Goal: Task Accomplishment & Management: Complete application form

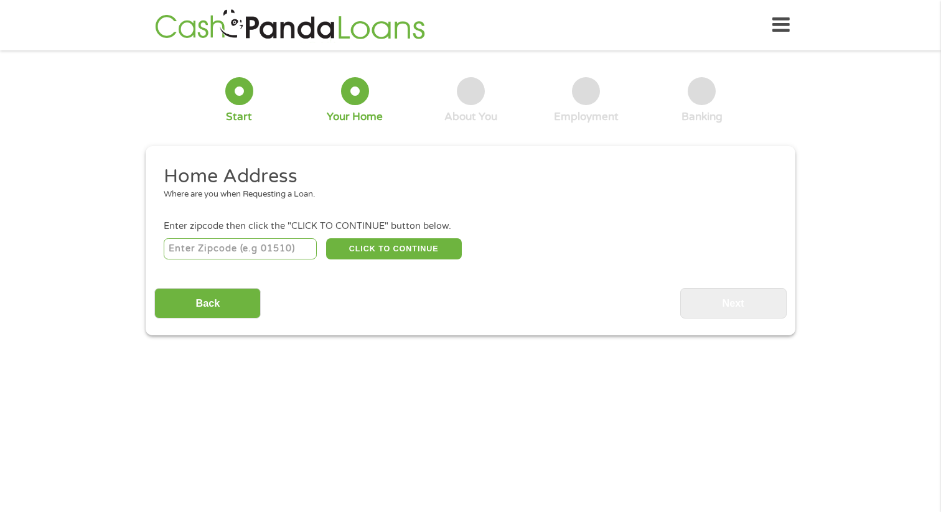
click at [247, 250] on input "number" at bounding box center [241, 248] width 154 height 21
type input "95820"
select select "[US_STATE]"
click at [403, 251] on button "CLICK TO CONTINUE" at bounding box center [394, 248] width 136 height 21
type input "95820"
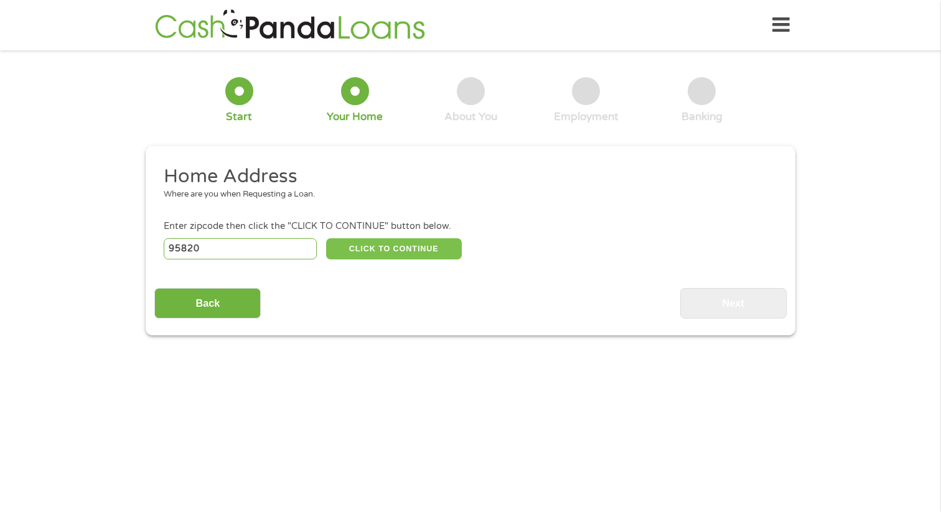
type input "[GEOGRAPHIC_DATA]"
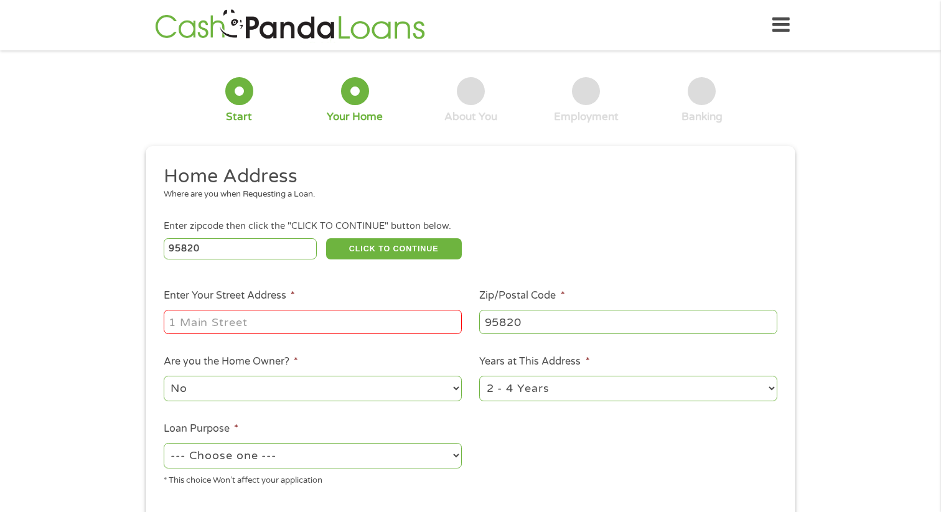
click at [345, 324] on input "Enter Your Street Address *" at bounding box center [313, 322] width 298 height 24
type input "[STREET_ADDRESS]"
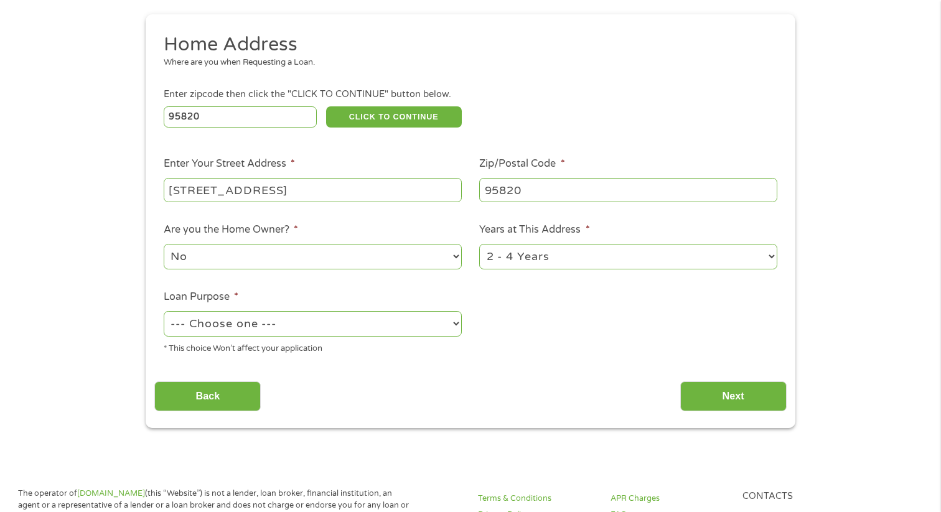
scroll to position [156, 0]
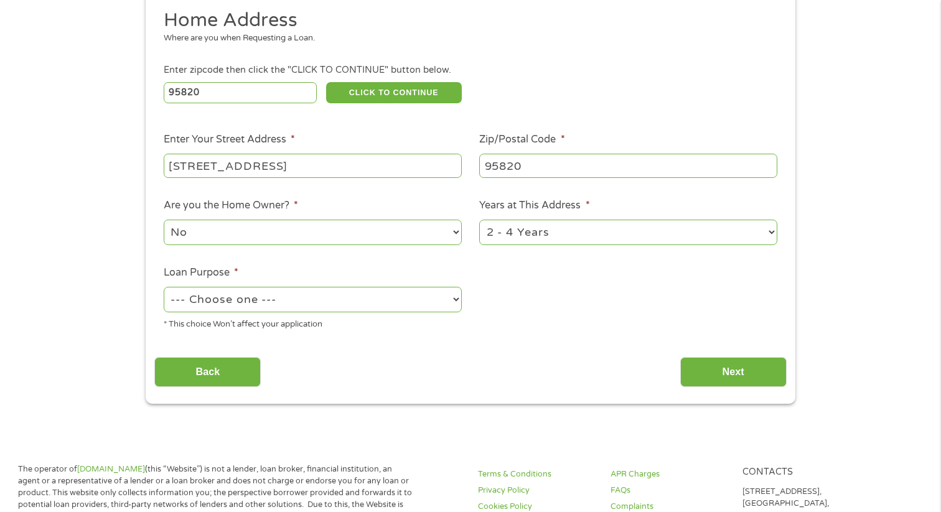
click at [522, 232] on select "1 Year or less 1 - 2 Years 2 - 4 Years Over 4 Years" at bounding box center [628, 233] width 298 height 26
select select "12months"
click at [335, 301] on select "--- Choose one --- Pay Bills Debt Consolidation Home Improvement Major Purchase…" at bounding box center [313, 300] width 298 height 26
select select "paybills"
click at [711, 373] on input "Next" at bounding box center [733, 372] width 106 height 30
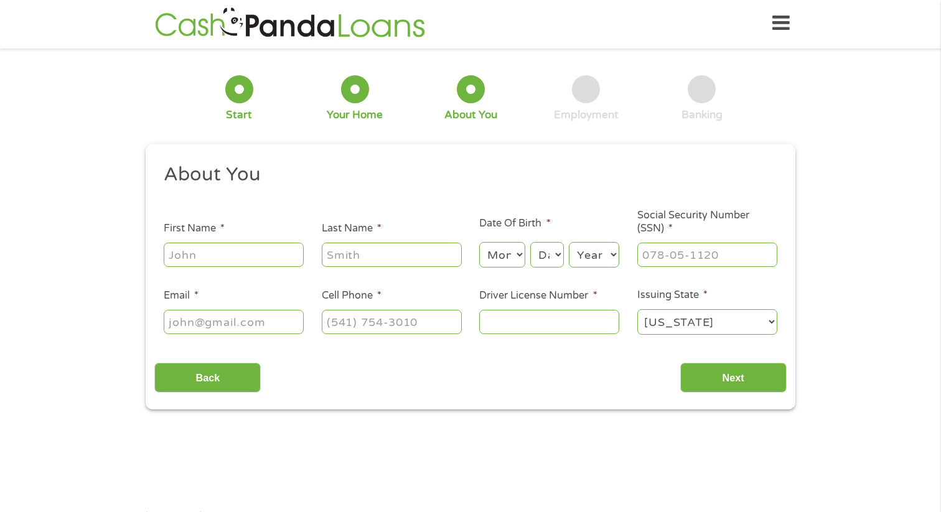
scroll to position [0, 0]
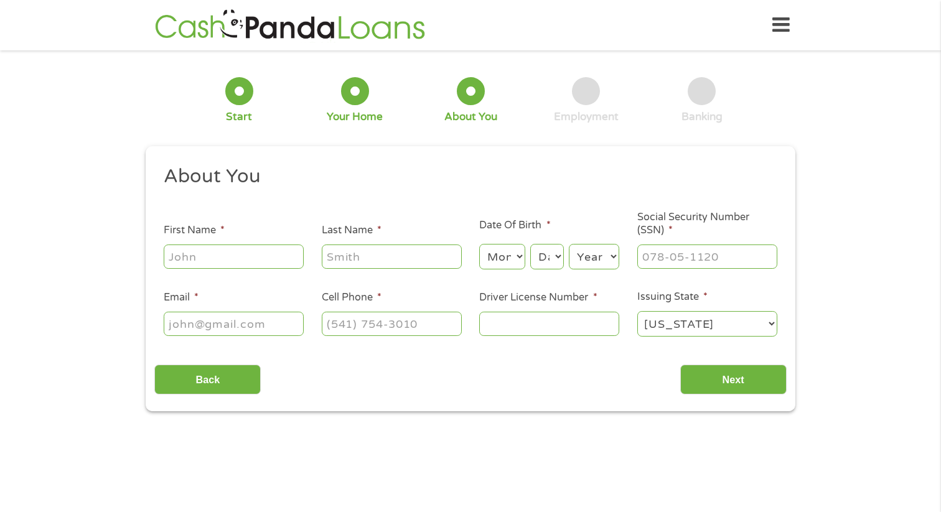
click at [235, 263] on input "First Name *" at bounding box center [234, 257] width 140 height 24
type input "[PERSON_NAME]"
type input "Adzah"
type input "[EMAIL_ADDRESS][DOMAIN_NAME]"
type input "[PHONE_NUMBER]"
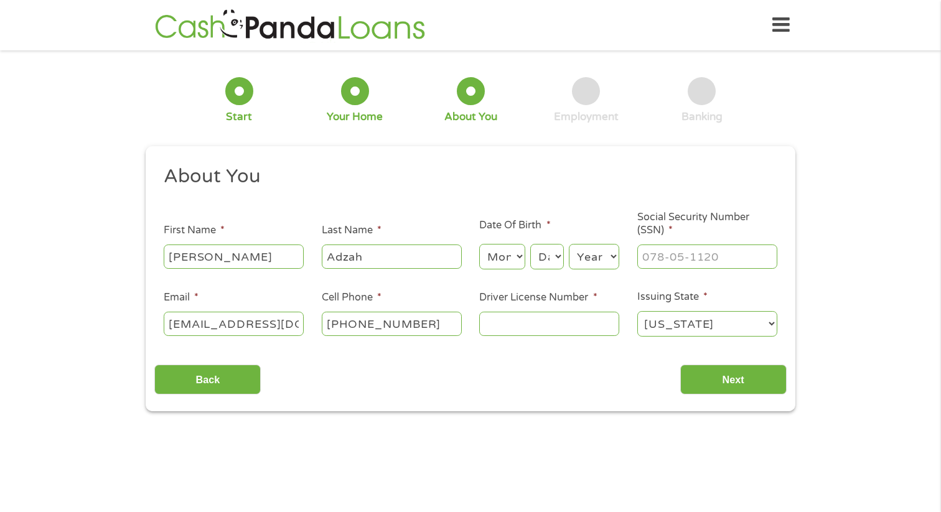
click at [500, 263] on select "Month 1 2 3 4 5 6 7 8 9 10 11 12" at bounding box center [501, 257] width 45 height 26
select select "10"
click at [545, 262] on select "Day 1 2 3 4 5 6 7 8 9 10 11 12 13 14 15 16 17 18 19 20 21 22 23 24 25 26 27 28 …" at bounding box center [547, 257] width 34 height 26
select select "12"
click at [584, 257] on select "Year [DATE] 2006 2005 2004 2003 2002 2001 2000 1999 1998 1997 1996 1995 1994 19…" at bounding box center [594, 257] width 50 height 26
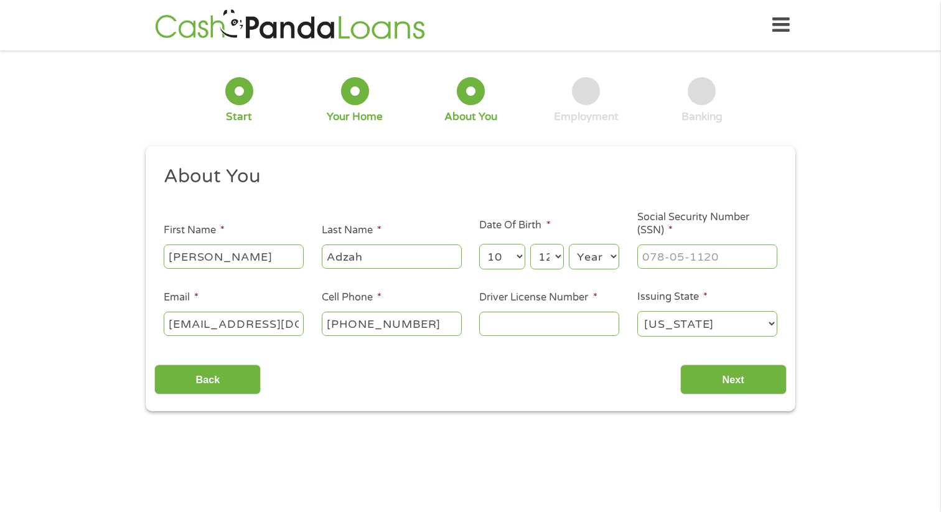
select select "2001"
click at [556, 324] on input "Driver License Number *" at bounding box center [549, 324] width 140 height 24
type input "Y5051137"
click at [688, 260] on input "___-__-____" at bounding box center [707, 257] width 140 height 24
type input "846-34-2201"
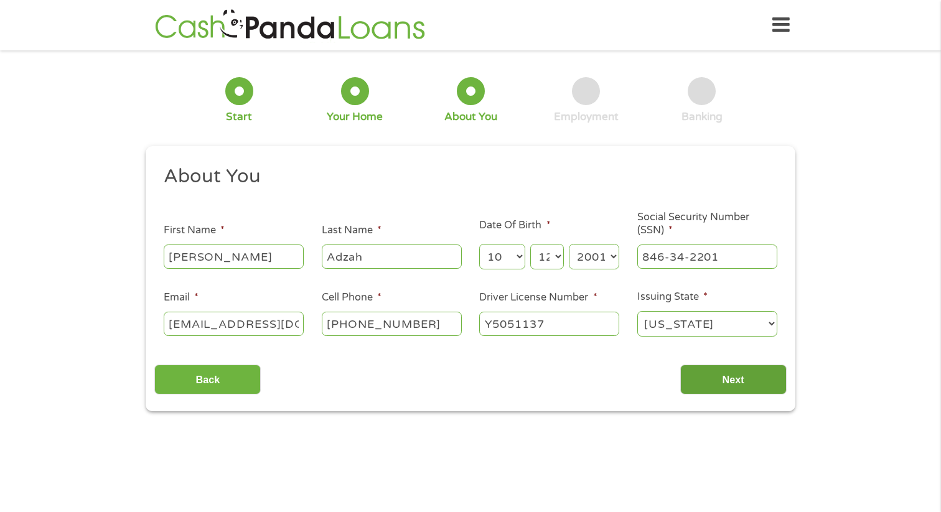
click at [733, 382] on input "Next" at bounding box center [733, 380] width 106 height 30
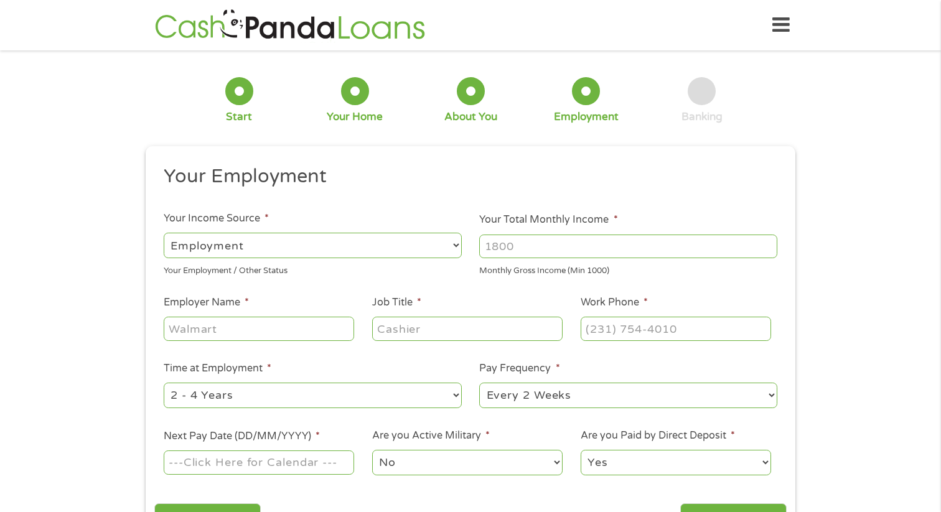
click at [541, 248] on input "Your Total Monthly Income *" at bounding box center [628, 247] width 298 height 24
type input "1000"
click at [286, 329] on input "Employer Name *" at bounding box center [259, 329] width 190 height 24
type input "Kyo [MEDICAL_DATA]"
click at [411, 334] on input "Job Title *" at bounding box center [467, 329] width 190 height 24
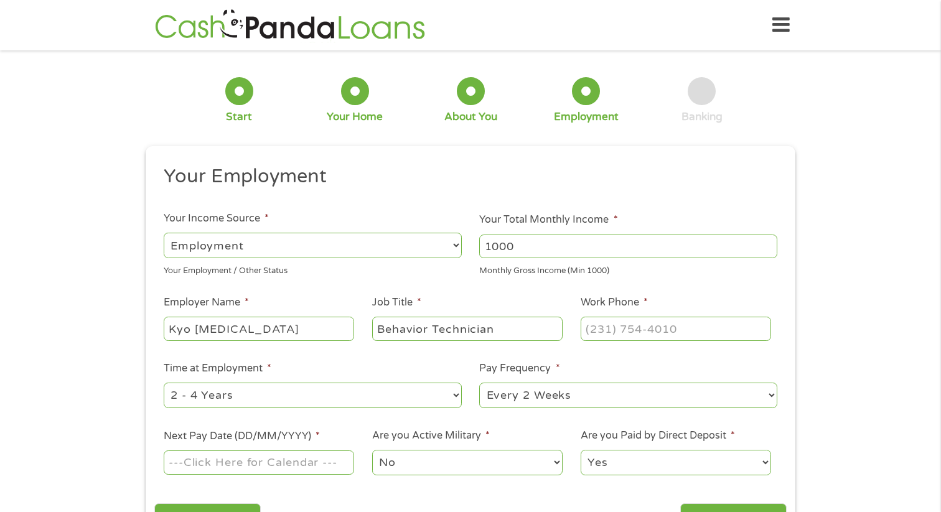
type input "Behavior Technician"
click at [619, 329] on input "(___) ___-____" at bounding box center [676, 329] width 190 height 24
type input "[PHONE_NUMBER]"
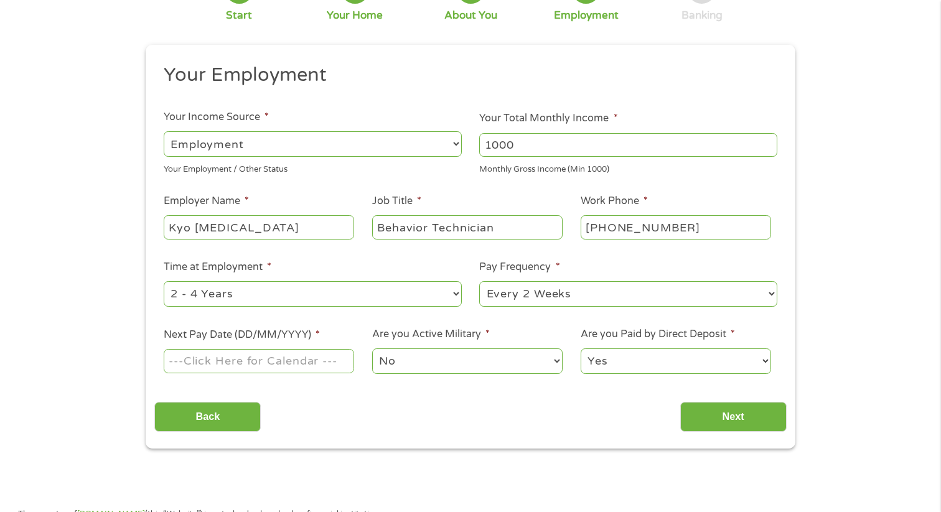
scroll to position [115, 0]
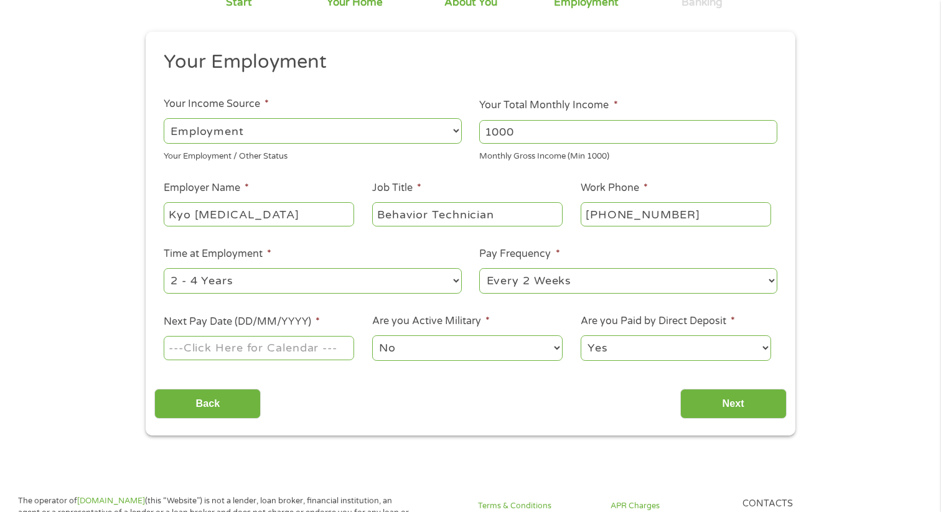
click at [408, 283] on select "--- Choose one --- 1 Year or less 1 - 2 Years 2 - 4 Years Over 4 Years" at bounding box center [313, 281] width 298 height 26
select select "12months"
click at [509, 283] on select "--- Choose one --- Every 2 Weeks Every Week Monthly Semi-Monthly" at bounding box center [628, 281] width 298 height 26
select select "semimonthly"
click at [299, 347] on input "Next Pay Date (DD/MM/YYYY) *" at bounding box center [259, 348] width 190 height 24
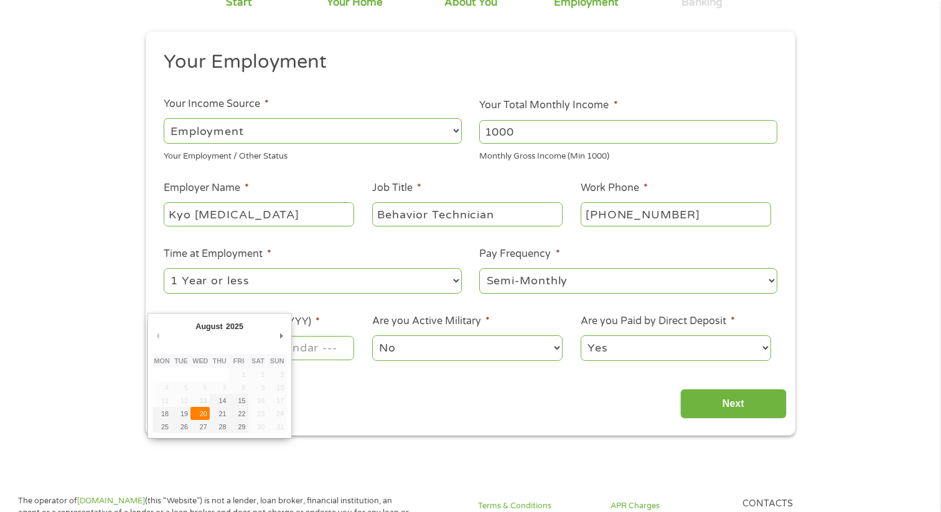
type input "[DATE]"
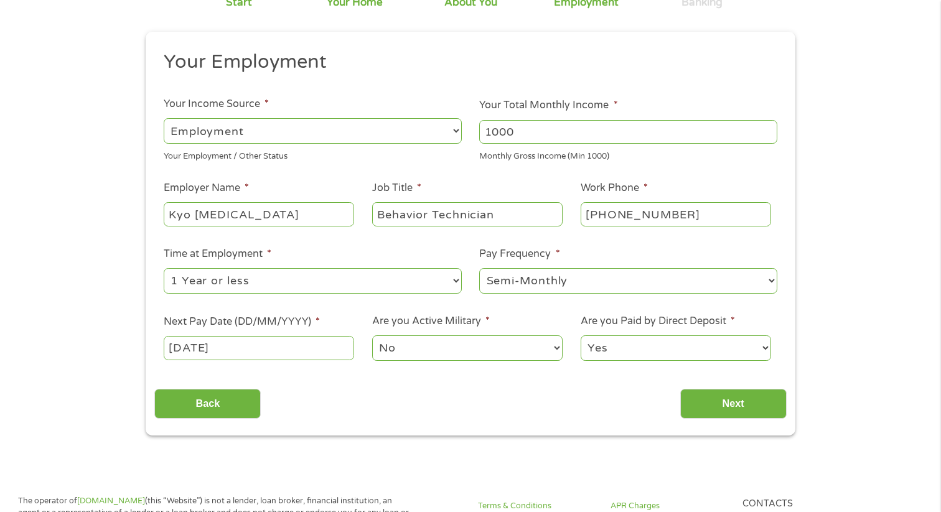
click at [496, 347] on select "No Yes" at bounding box center [467, 348] width 190 height 26
click at [719, 405] on input "Next" at bounding box center [733, 404] width 106 height 30
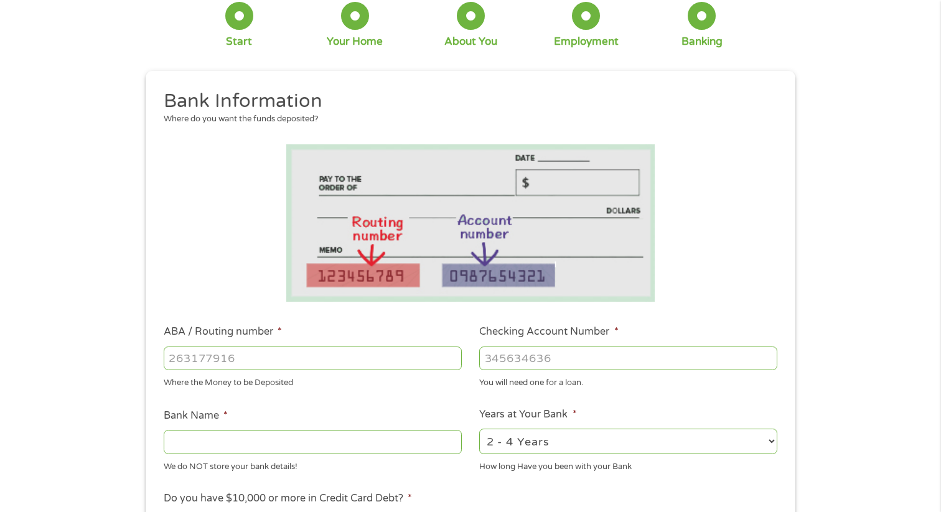
scroll to position [139, 0]
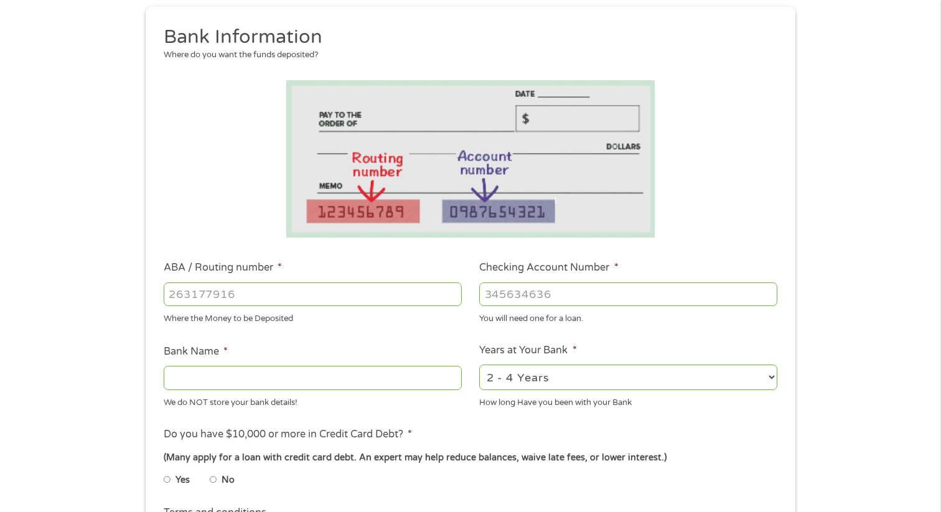
click at [406, 283] on input "ABA / Routing number *" at bounding box center [313, 295] width 298 height 24
type input "031176110"
type input "CAPITAL ONE NA"
type input "031176110"
click at [591, 301] on input "Checking Account Number *" at bounding box center [628, 295] width 298 height 24
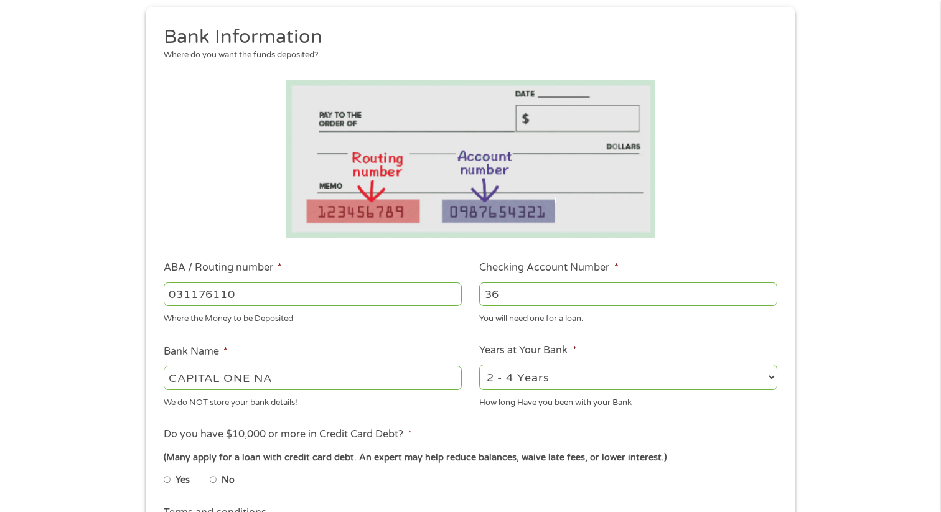
type input "3"
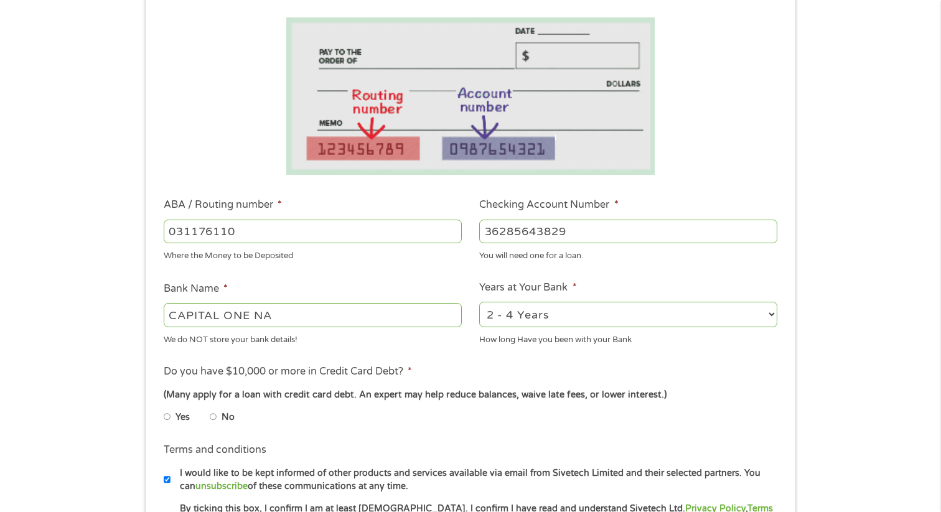
scroll to position [270, 0]
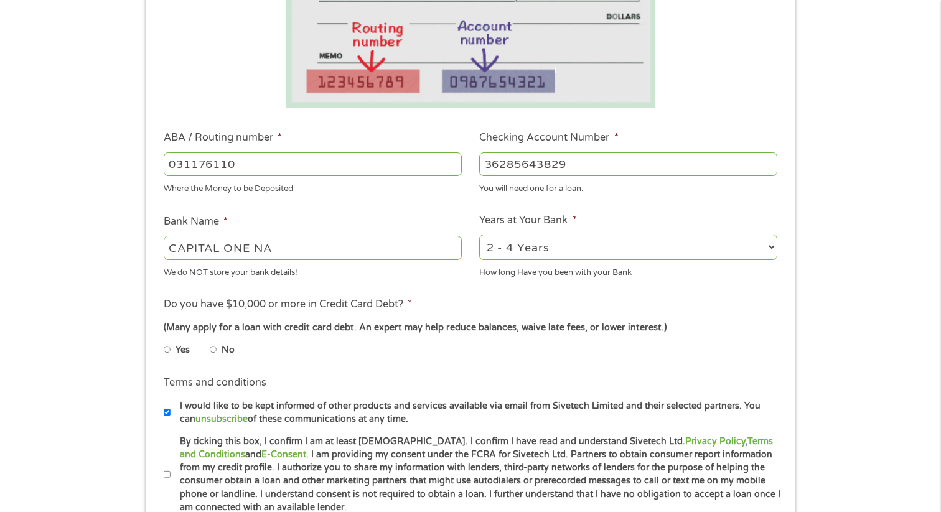
type input "36285643829"
click at [590, 255] on select "2 - 4 Years 6 - 12 Months 1 - 2 Years Over 4 Years" at bounding box center [628, 248] width 298 height 26
select select "24months"
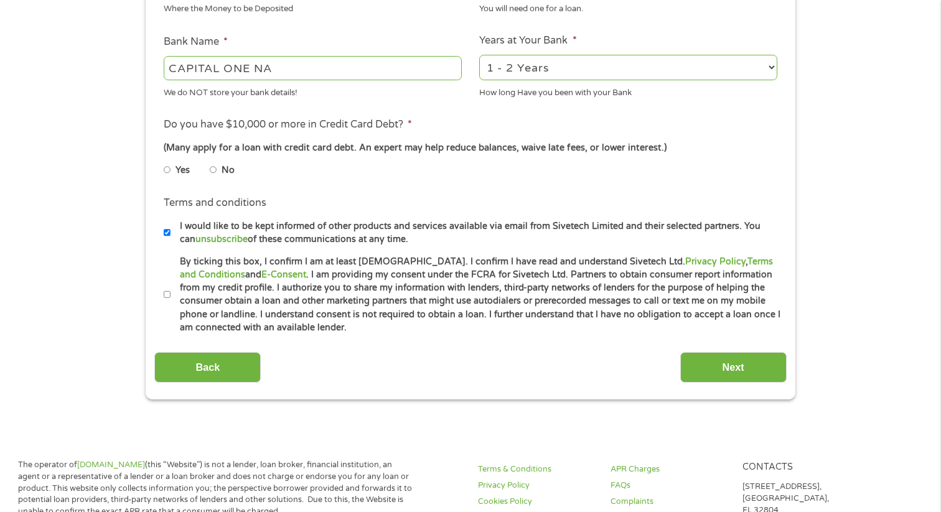
scroll to position [457, 0]
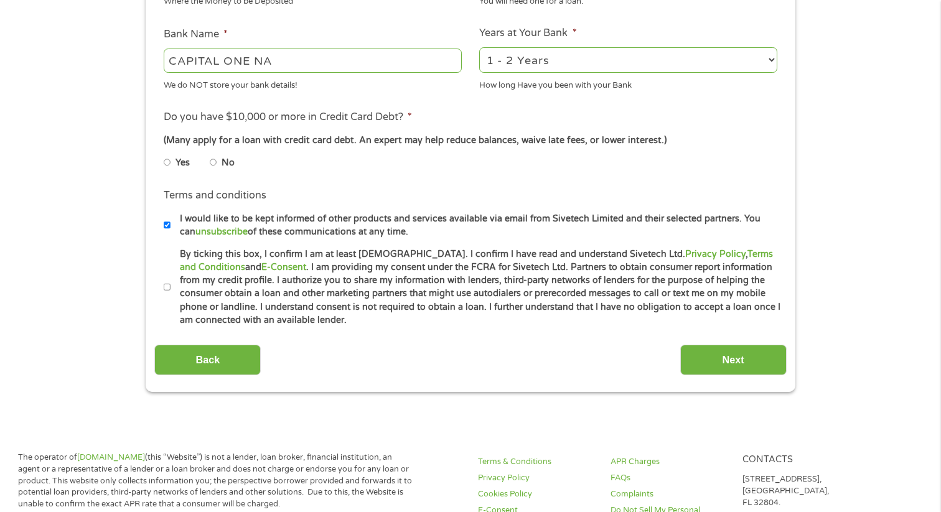
click at [214, 162] on input "No" at bounding box center [213, 162] width 7 height 20
radio input "true"
click at [161, 284] on li "Terms and conditions * By ticking this box, I confirm I am at least [DEMOGRAPHI…" at bounding box center [470, 288] width 632 height 80
click at [169, 284] on input "By ticking this box, I confirm I am at least [DEMOGRAPHIC_DATA]. I confirm I ha…" at bounding box center [167, 288] width 7 height 20
checkbox input "true"
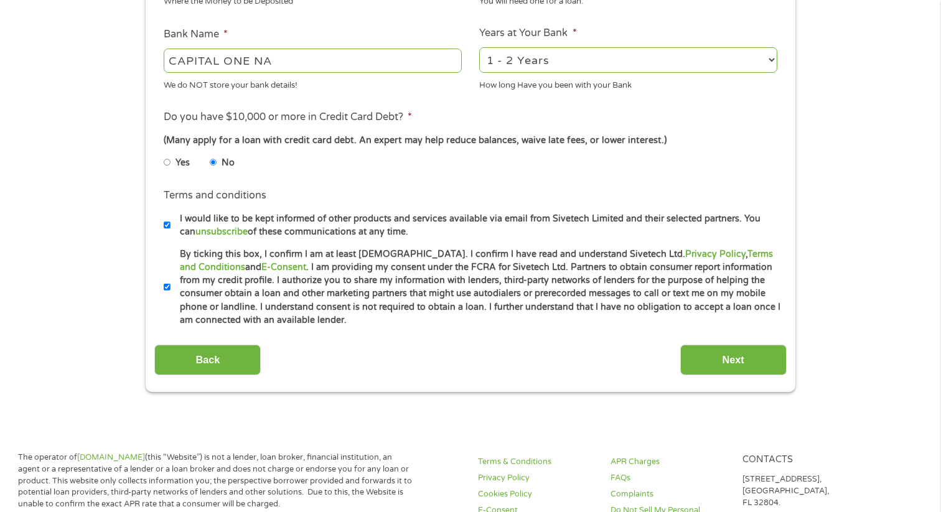
click at [168, 223] on input "I would like to be kept informed of other products and services available via e…" at bounding box center [167, 225] width 7 height 20
checkbox input "false"
click at [703, 362] on input "Next" at bounding box center [733, 360] width 106 height 30
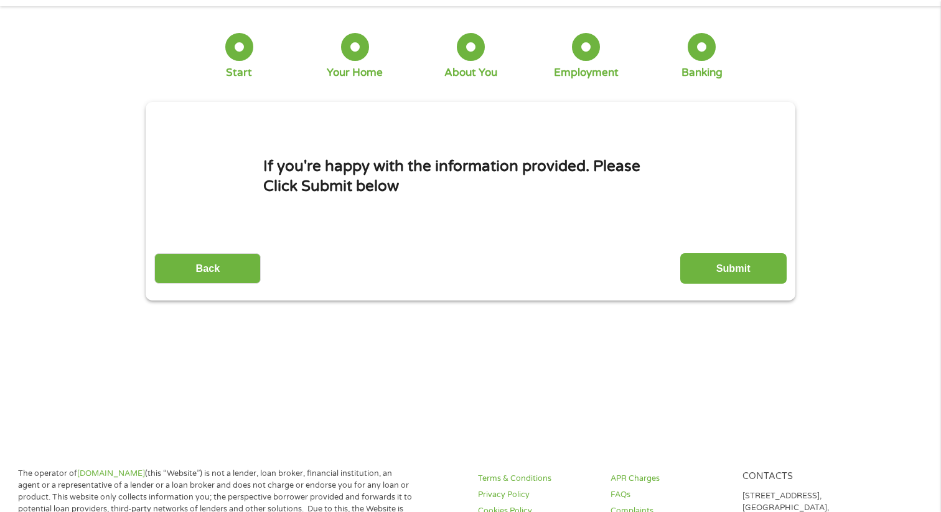
scroll to position [0, 0]
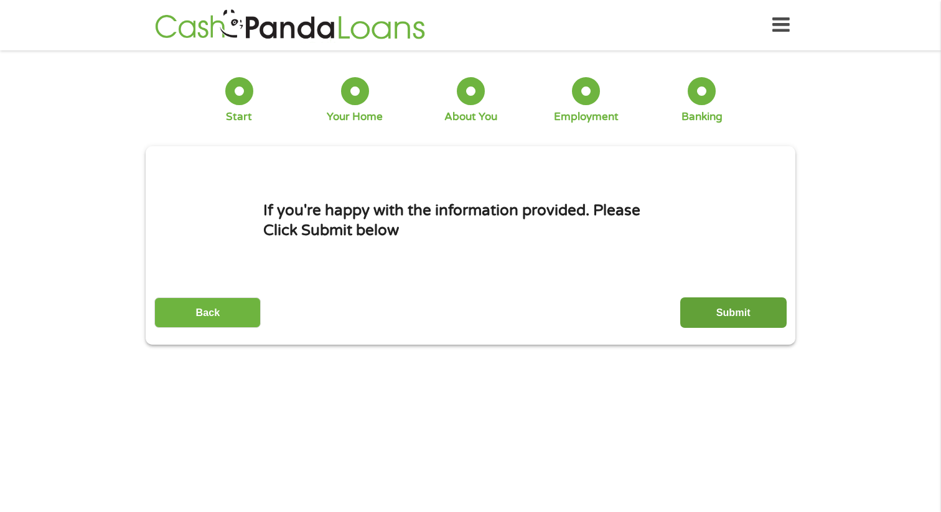
click at [718, 311] on input "Submit" at bounding box center [733, 313] width 106 height 30
